Goal: Task Accomplishment & Management: Complete application form

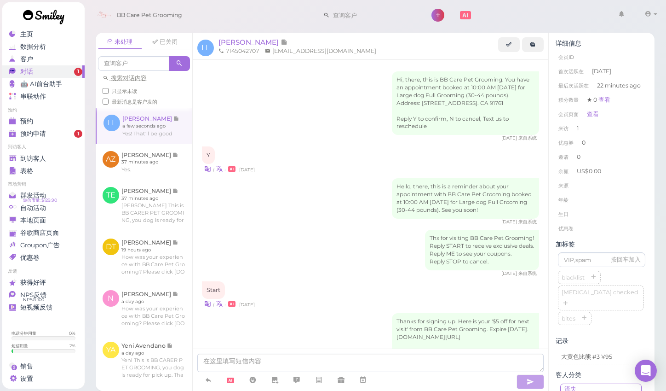
scroll to position [487, 0]
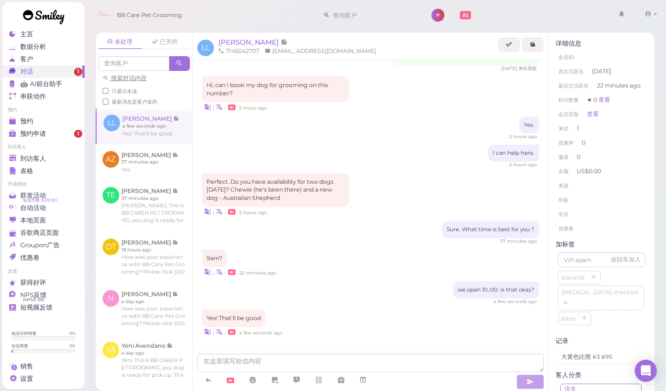
click at [277, 207] on div "| • 2 hours ago" at bounding box center [371, 212] width 338 height 10
click at [631, 196] on li "年龄" at bounding box center [602, 199] width 92 height 15
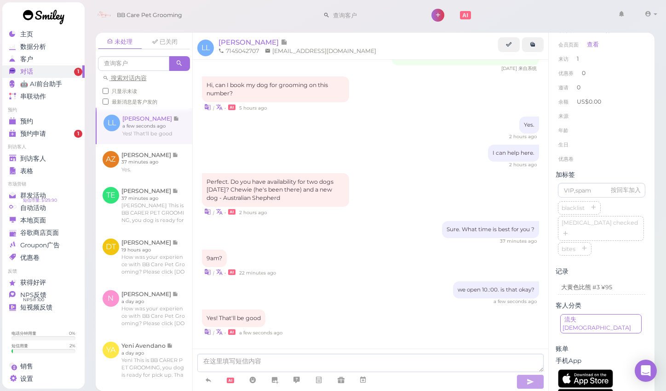
scroll to position [70, 0]
click at [658, 180] on div "未处理 已关闭 搜索对话内容 只显示未读 最新消息是客户发的 LL [PERSON_NAME]" at bounding box center [375, 208] width 583 height 365
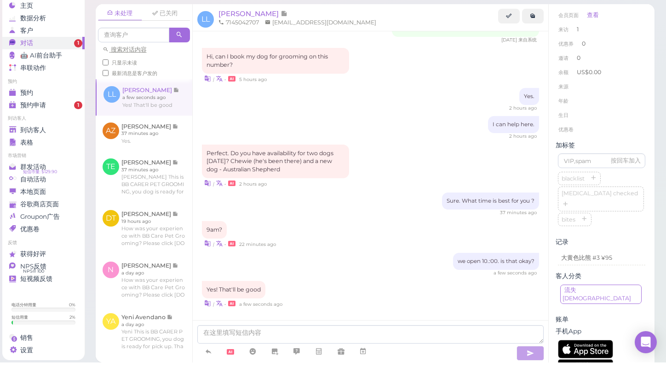
scroll to position [3, 0]
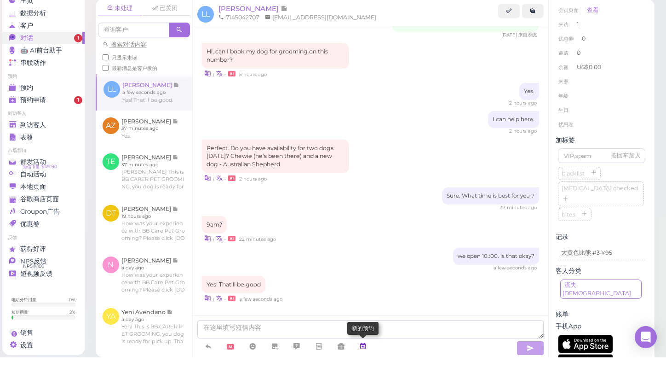
click at [364, 375] on icon at bounding box center [362, 379] width 7 height 9
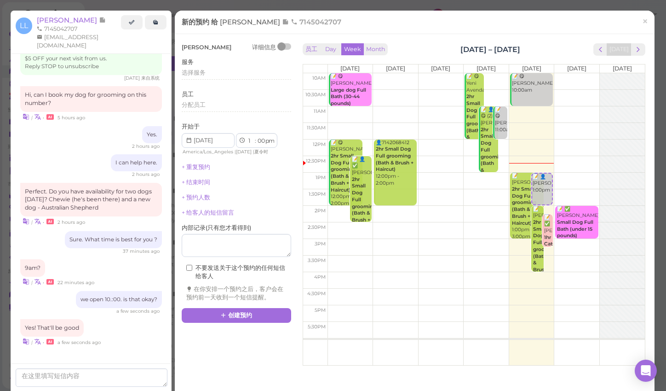
click at [570, 75] on td at bounding box center [486, 81] width 317 height 17
type input "[DATE]"
select select "10"
select select "am"
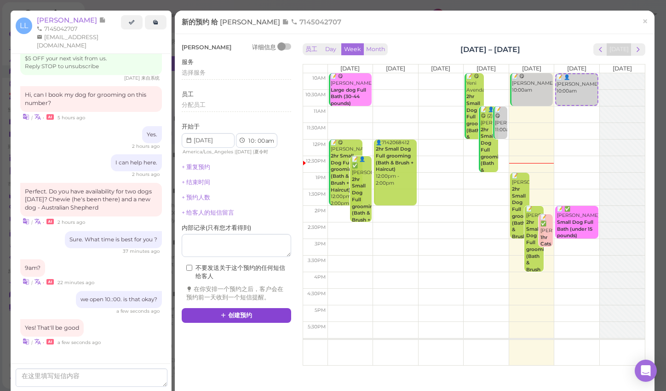
click at [231, 312] on button "创建预约" at bounding box center [237, 315] width 110 height 15
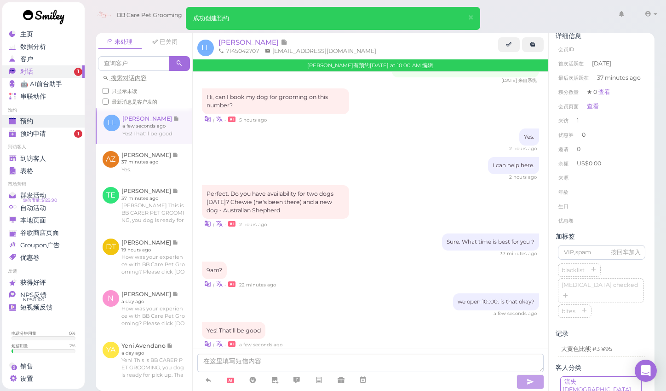
click at [26, 115] on link "预约" at bounding box center [43, 121] width 82 height 12
